Goal: Check status: Check status

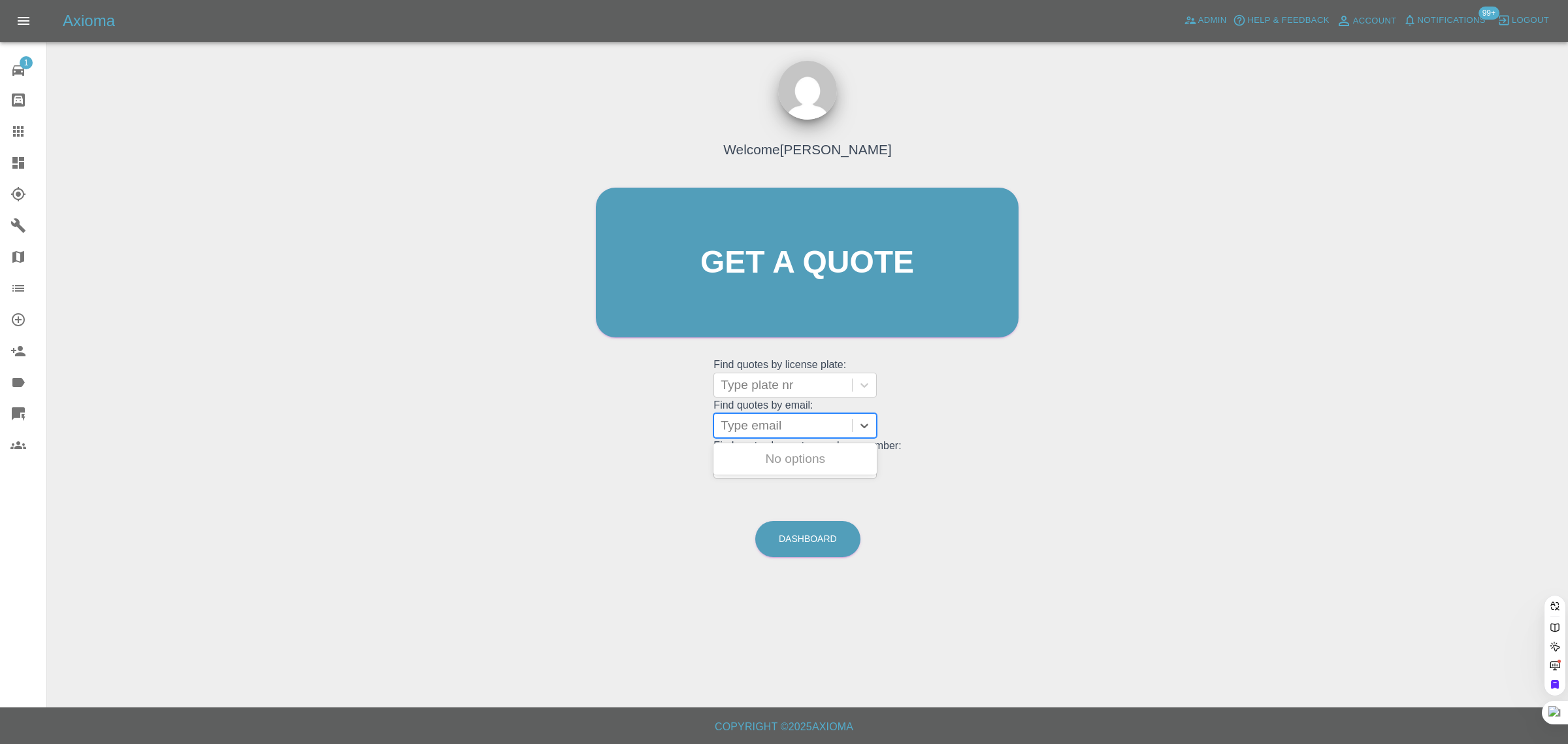
click at [748, 424] on div at bounding box center [783, 425] width 125 height 18
paste input "[EMAIL_ADDRESS][DOMAIN_NAME]"
type input "[EMAIL_ADDRESS][DOMAIN_NAME]"
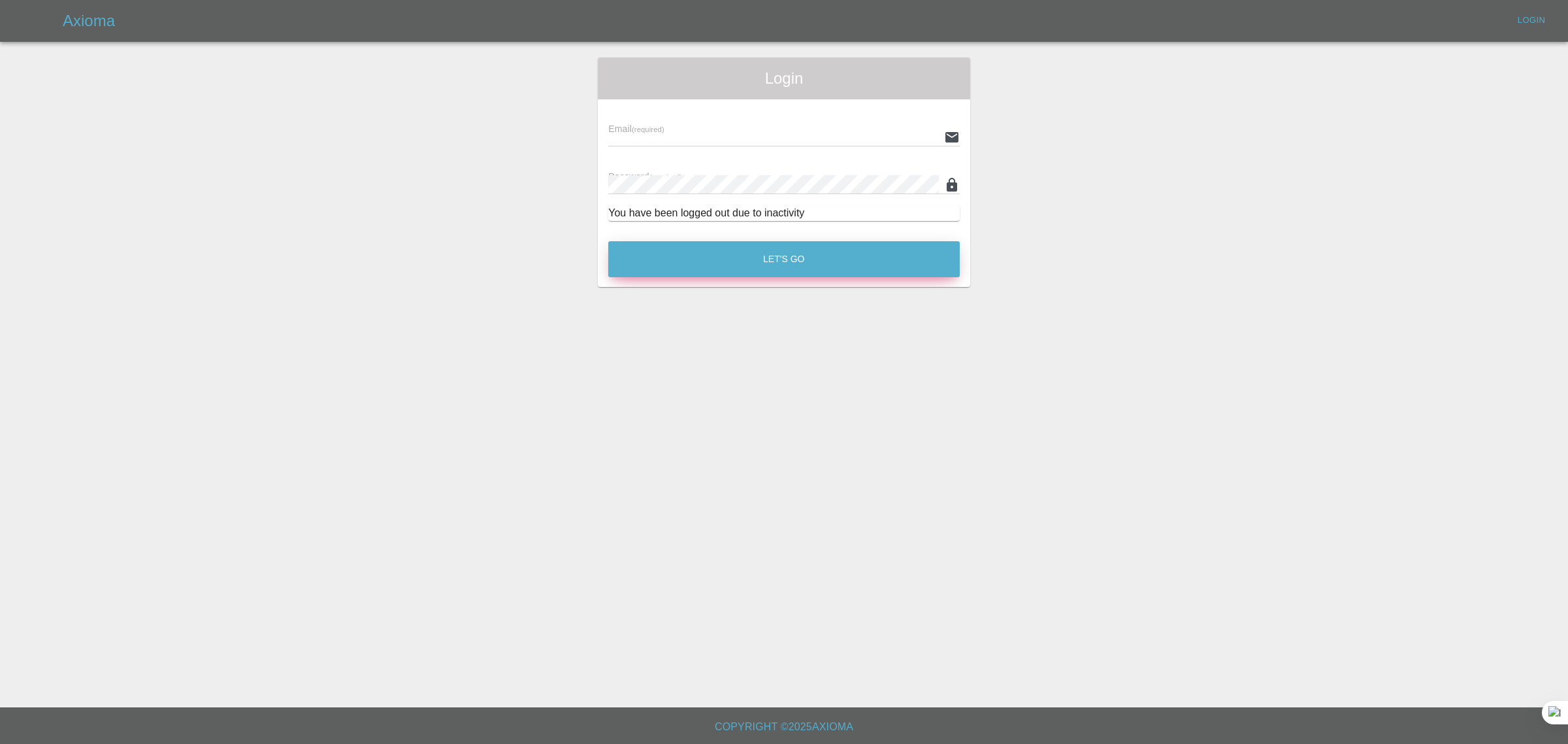
type input "[EMAIL_ADDRESS][DOMAIN_NAME]"
click at [815, 272] on button "Let's Go" at bounding box center [784, 258] width 351 height 36
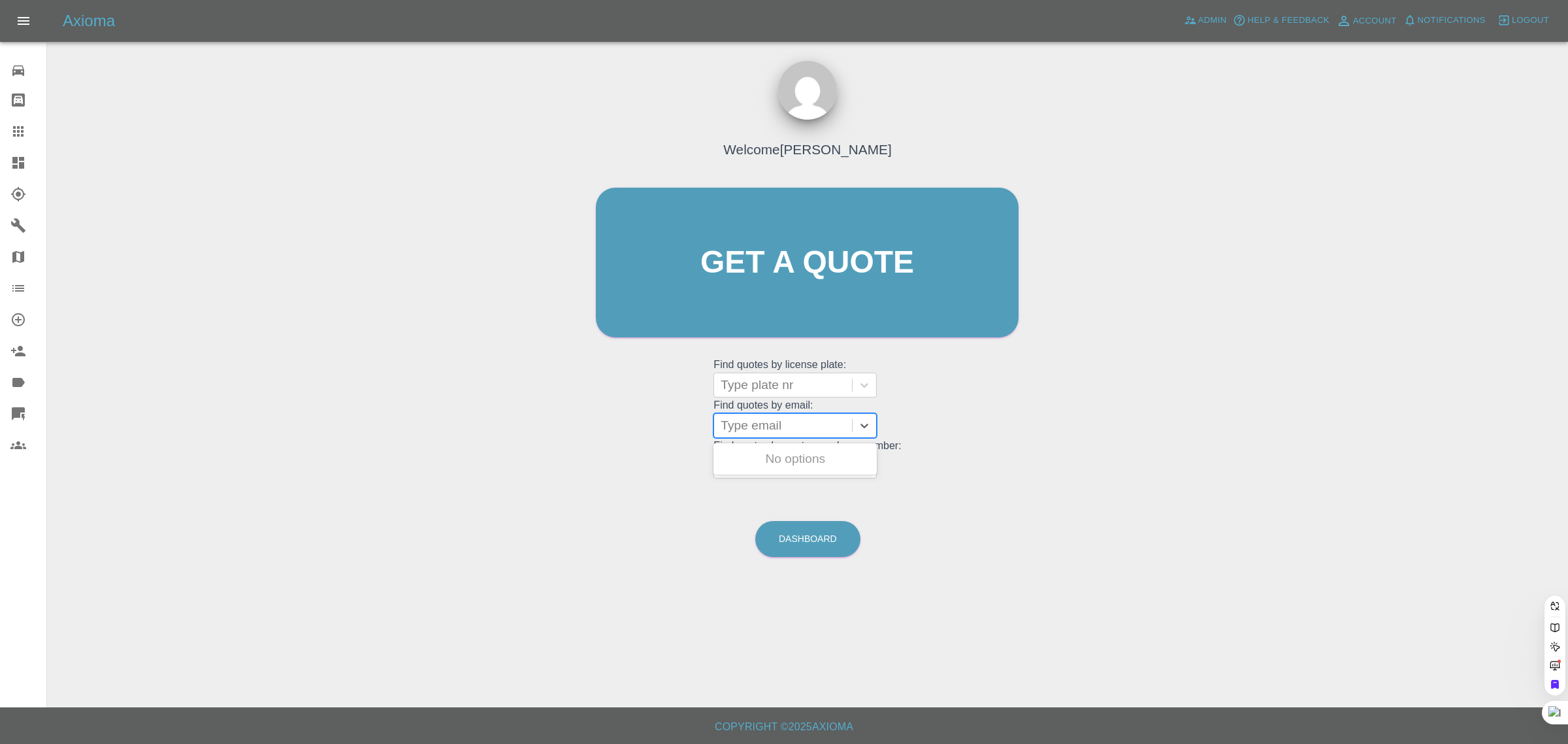
click at [773, 426] on div at bounding box center [783, 425] width 125 height 18
paste input "[EMAIL_ADDRESS][DOMAIN_NAME]"
type input "[EMAIL_ADDRESS][DOMAIN_NAME]"
click at [781, 471] on div "MF54BJF, Awaiting Authorisation" at bounding box center [795, 466] width 163 height 41
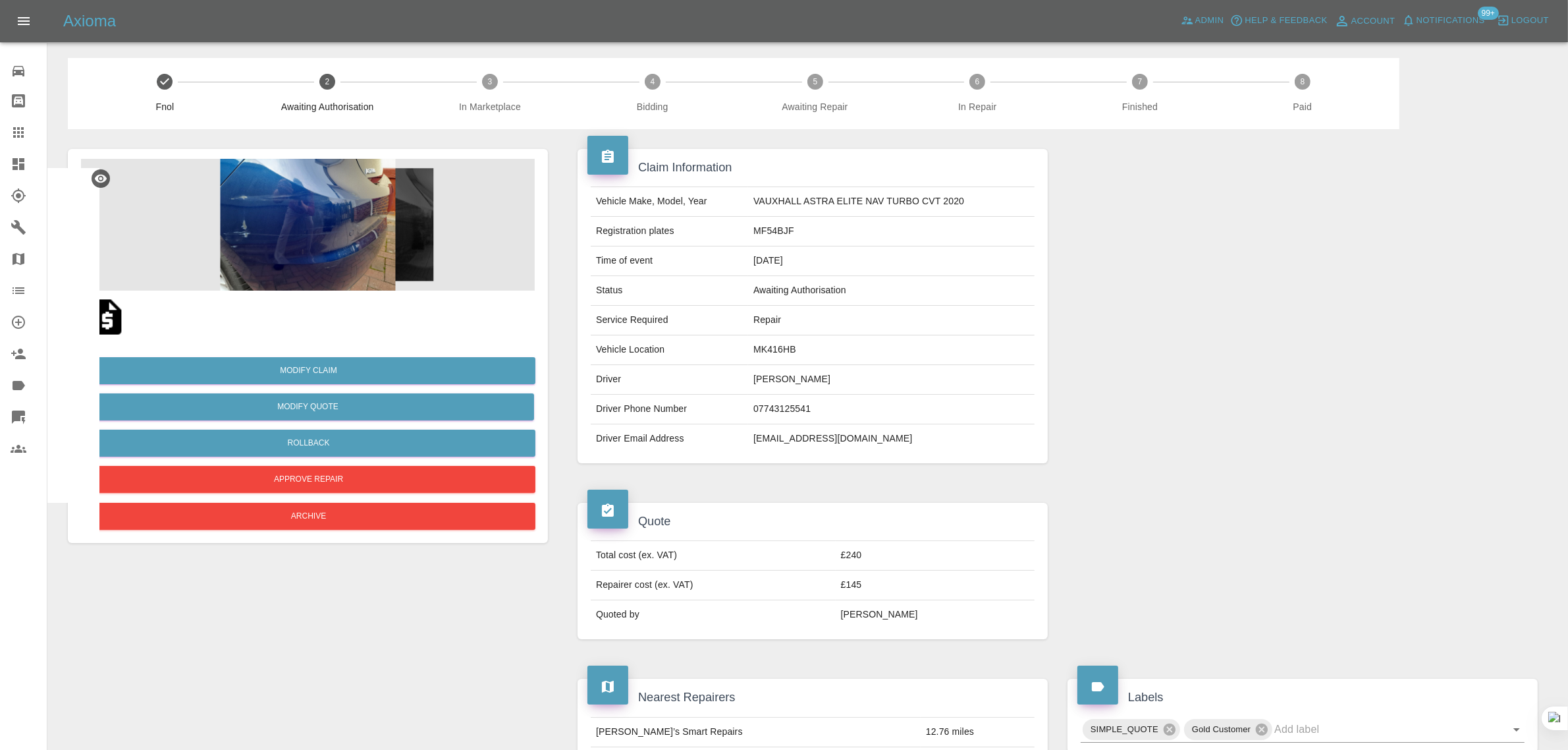
click at [116, 314] on img at bounding box center [107, 316] width 42 height 42
